Goal: Communication & Community: Participate in discussion

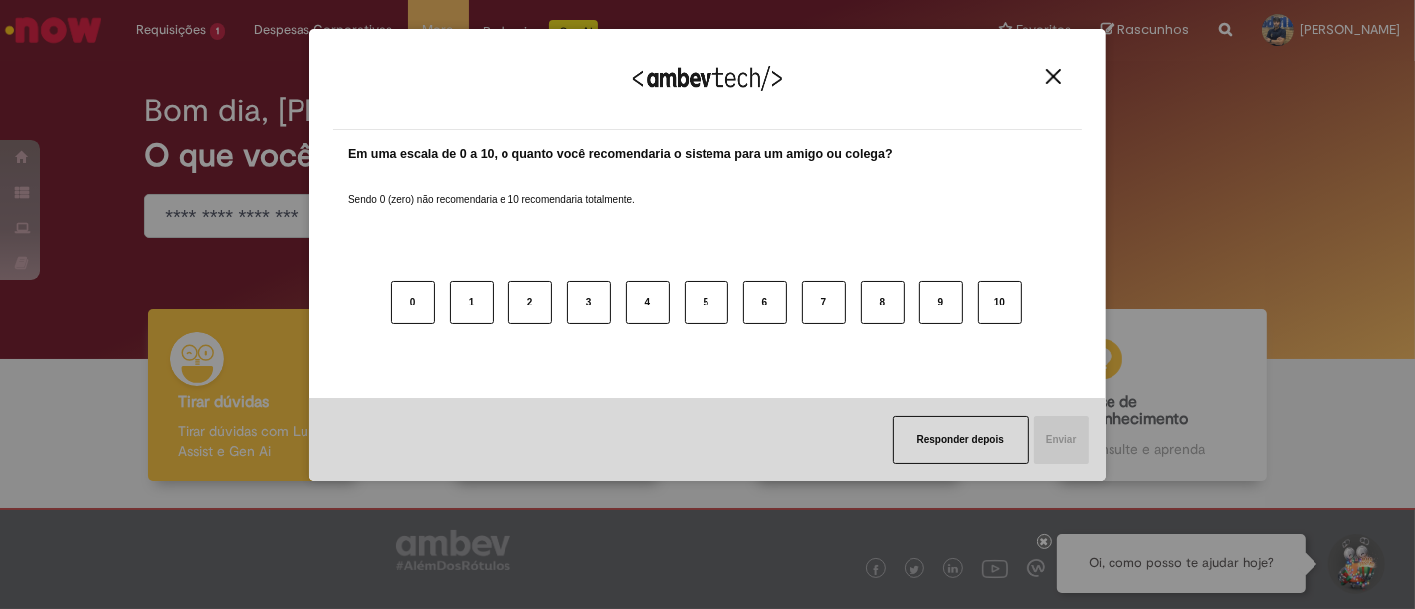
click at [213, 111] on div "Agradecemos seu feedback! Em uma escala de 0 a 10, o quanto você recomendaria o…" at bounding box center [707, 304] width 1415 height 609
click at [1046, 69] on img "Close" at bounding box center [1053, 76] width 15 height 15
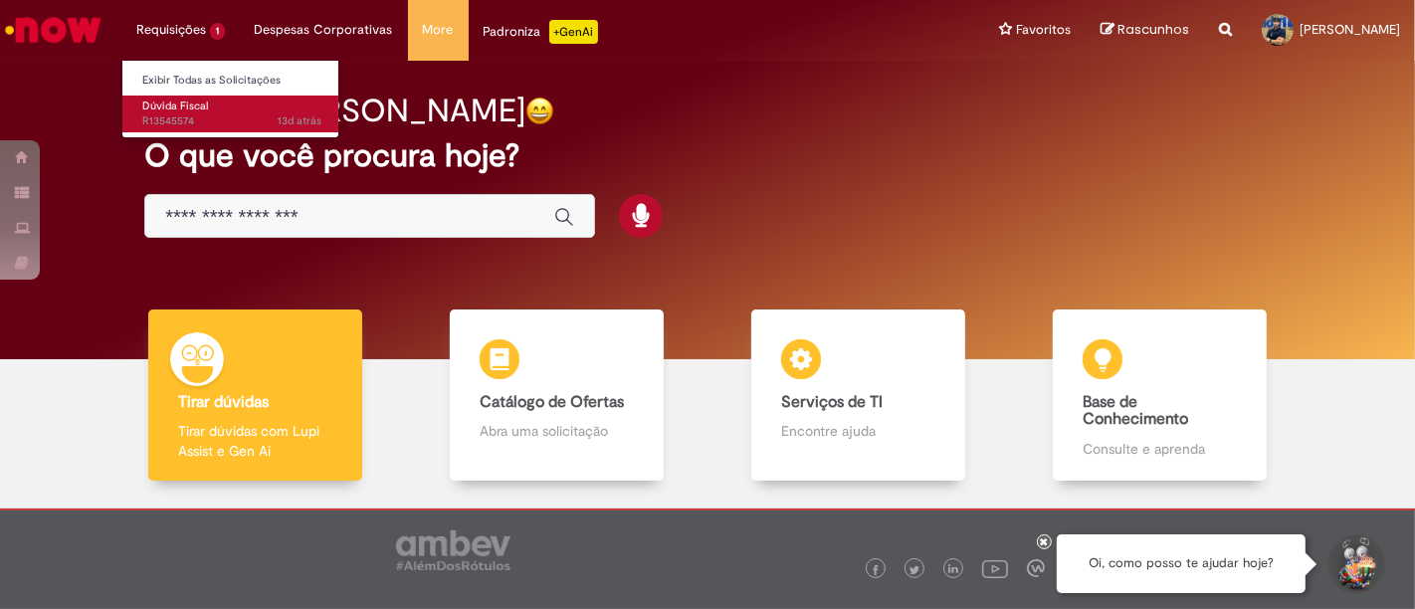
click at [217, 105] on link "Dúvida Fiscal 13d atrás 13 dias atrás R13545574" at bounding box center [231, 113] width 219 height 37
click at [202, 109] on span "Dúvida Fiscal" at bounding box center [175, 105] width 66 height 15
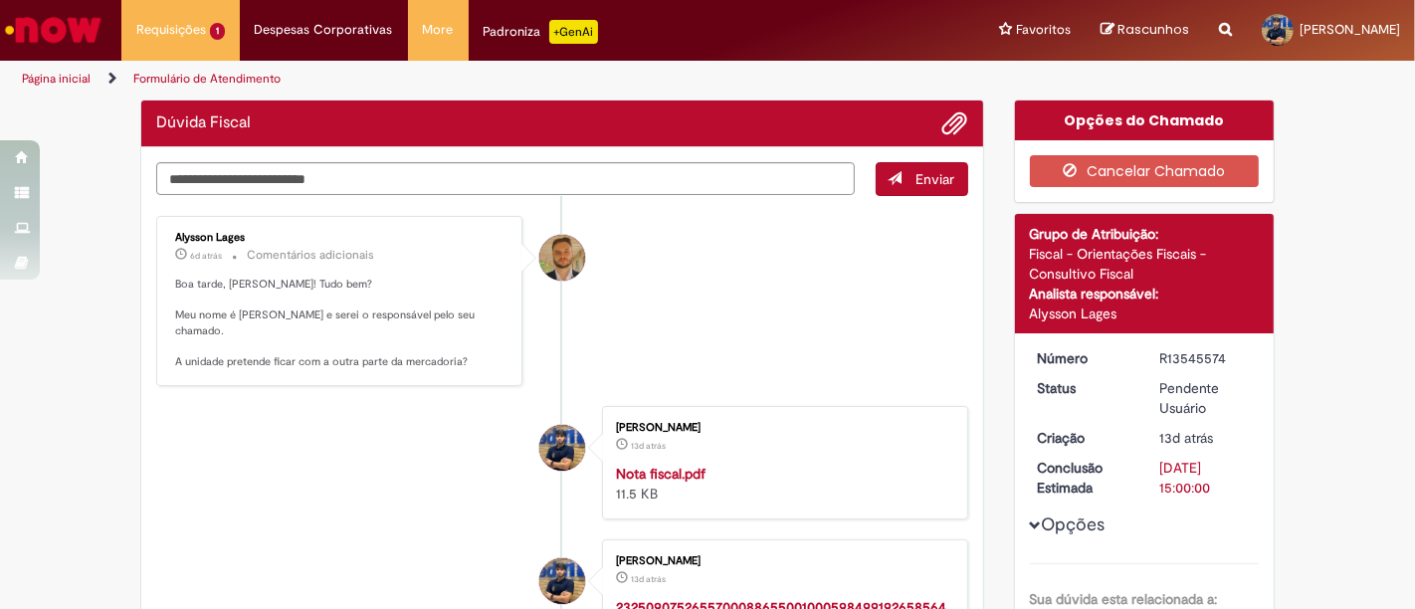
click at [790, 279] on li "Alysson Lages 6d atrás 6 dias atrás Comentários adicionais Boa tarde, [PERSON_N…" at bounding box center [562, 301] width 812 height 170
click at [270, 181] on textarea "Digite sua mensagem aqui..." at bounding box center [505, 178] width 698 height 33
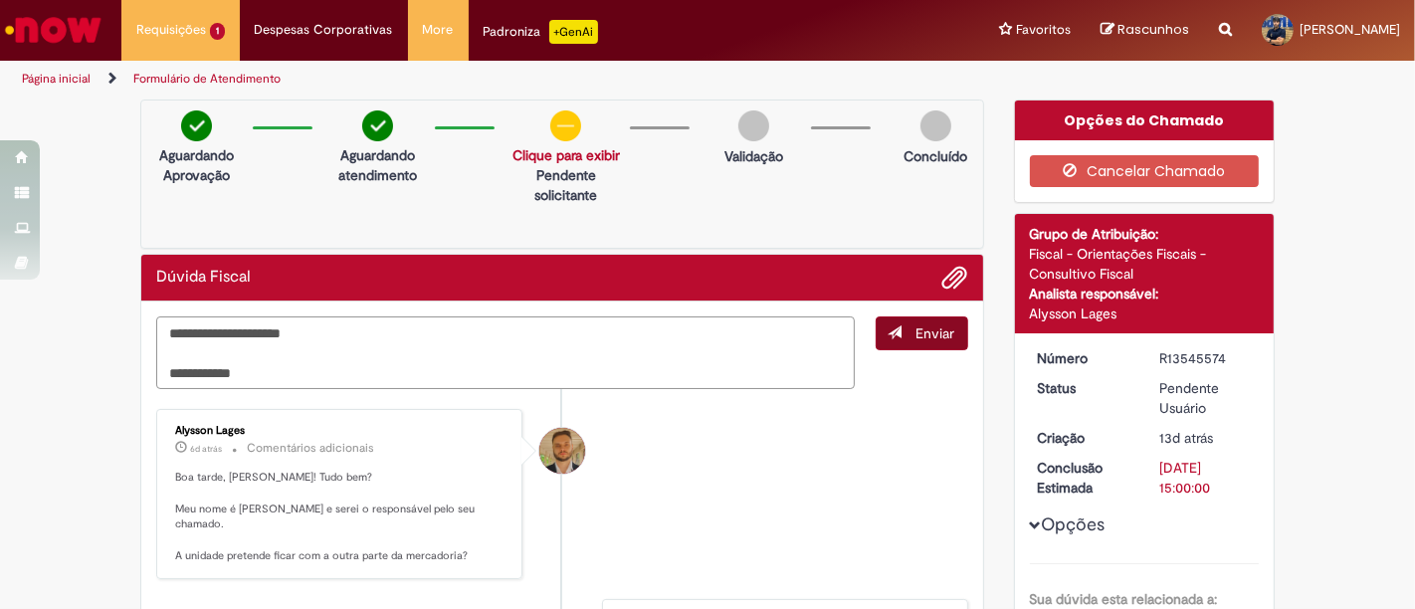
type textarea "**********"
click at [888, 330] on span "submit" at bounding box center [895, 332] width 14 height 14
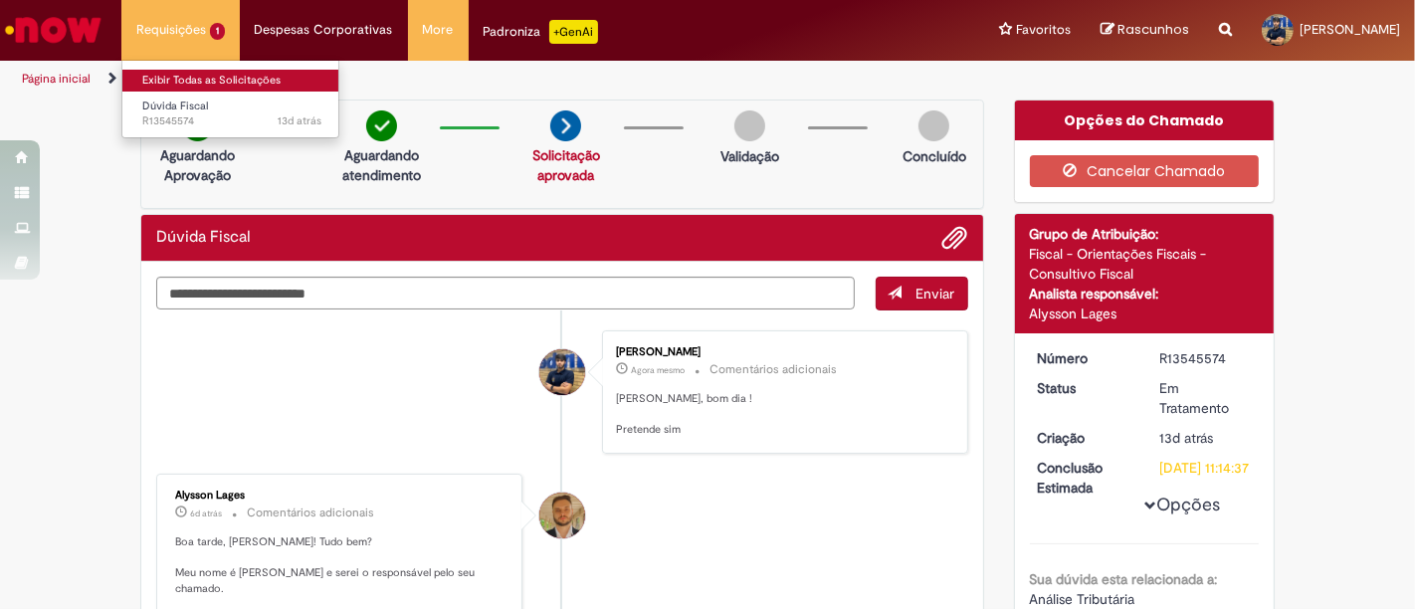
click at [236, 75] on link "Exibir Todas as Solicitações" at bounding box center [231, 81] width 219 height 22
